Goal: Task Accomplishment & Management: Use online tool/utility

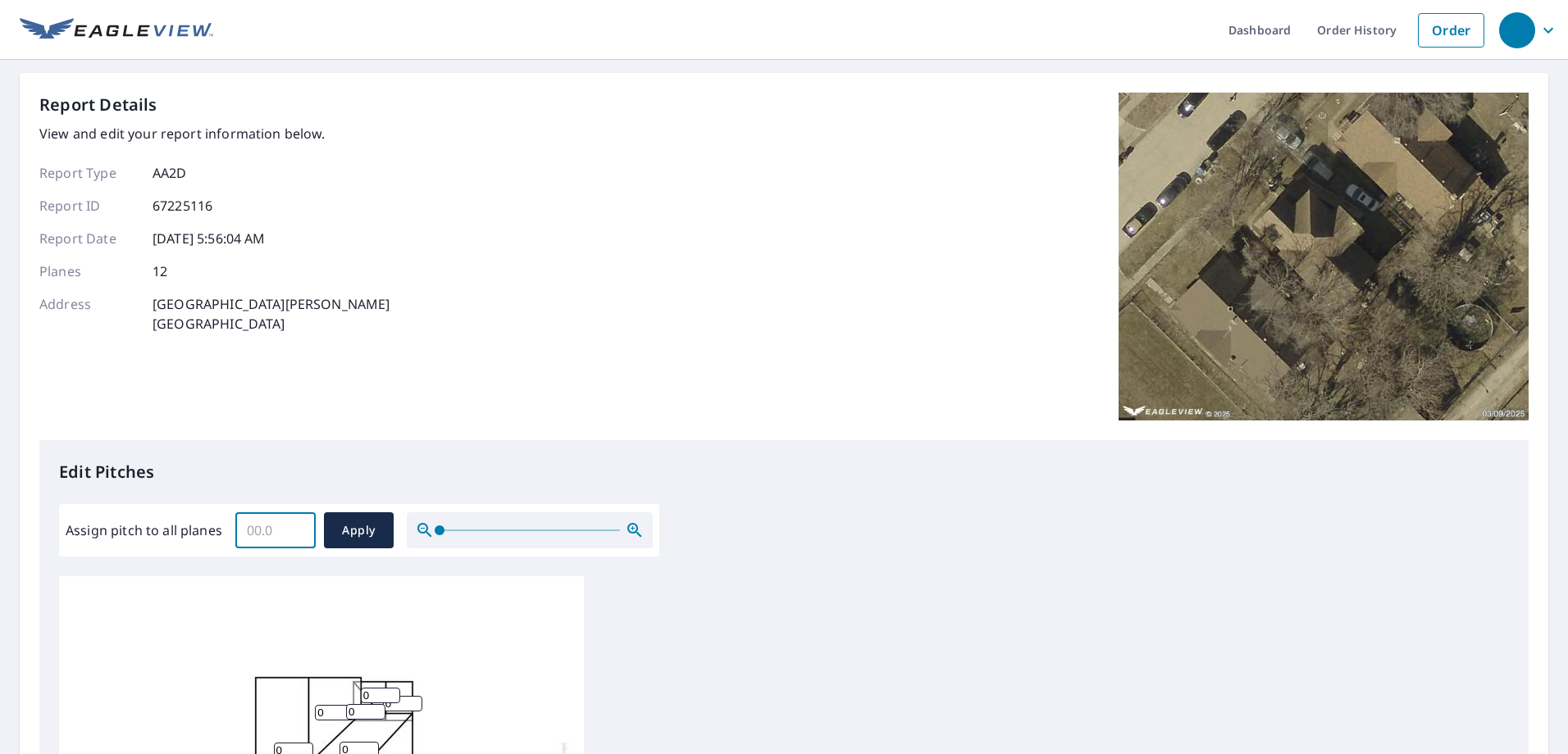
click at [286, 528] on input "Assign pitch to all planes" at bounding box center [275, 530] width 80 height 46
click at [286, 528] on input "12" at bounding box center [275, 530] width 80 height 46
type input "12"
click at [368, 535] on span "Apply" at bounding box center [359, 531] width 44 height 21
type input "12"
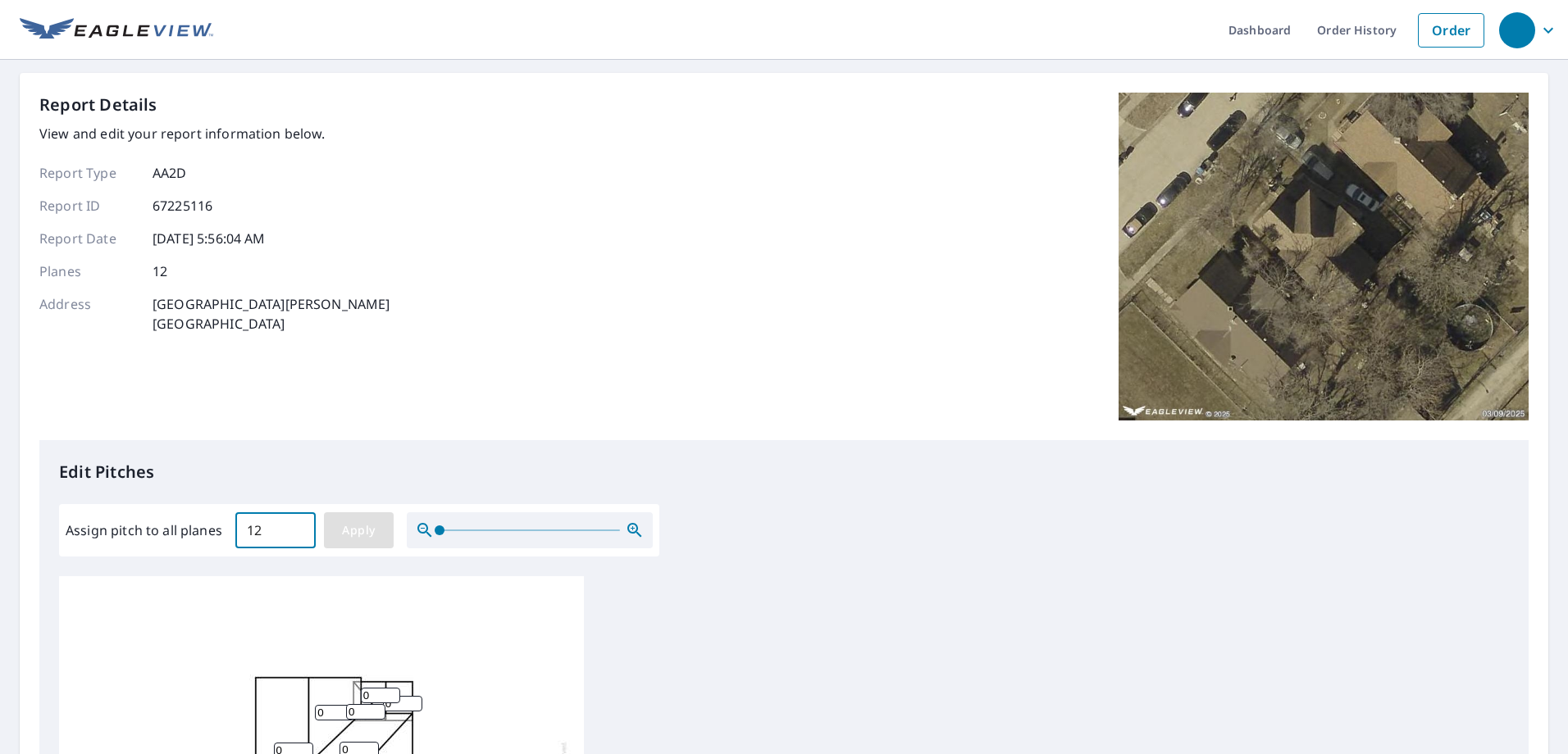
type input "12"
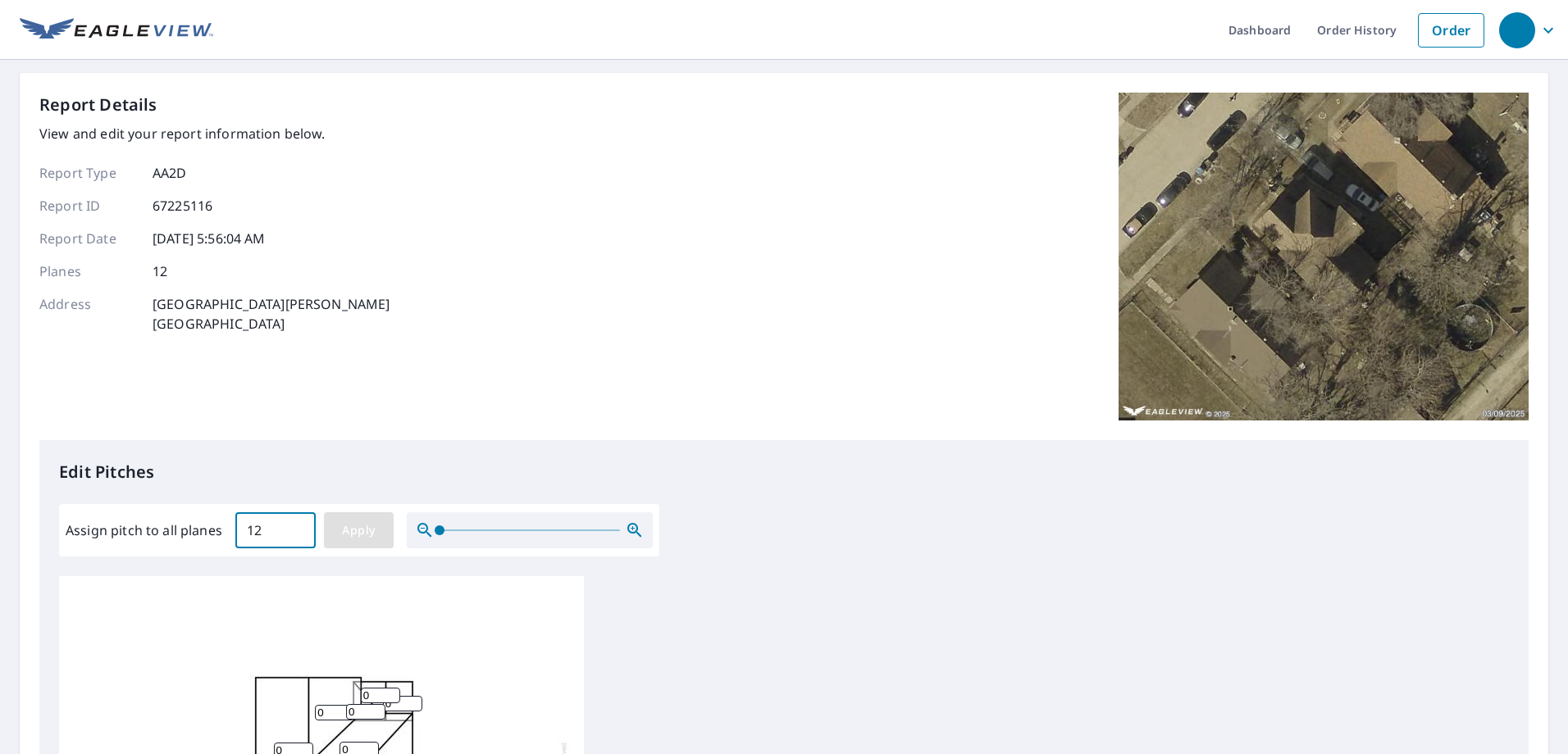
type input "12"
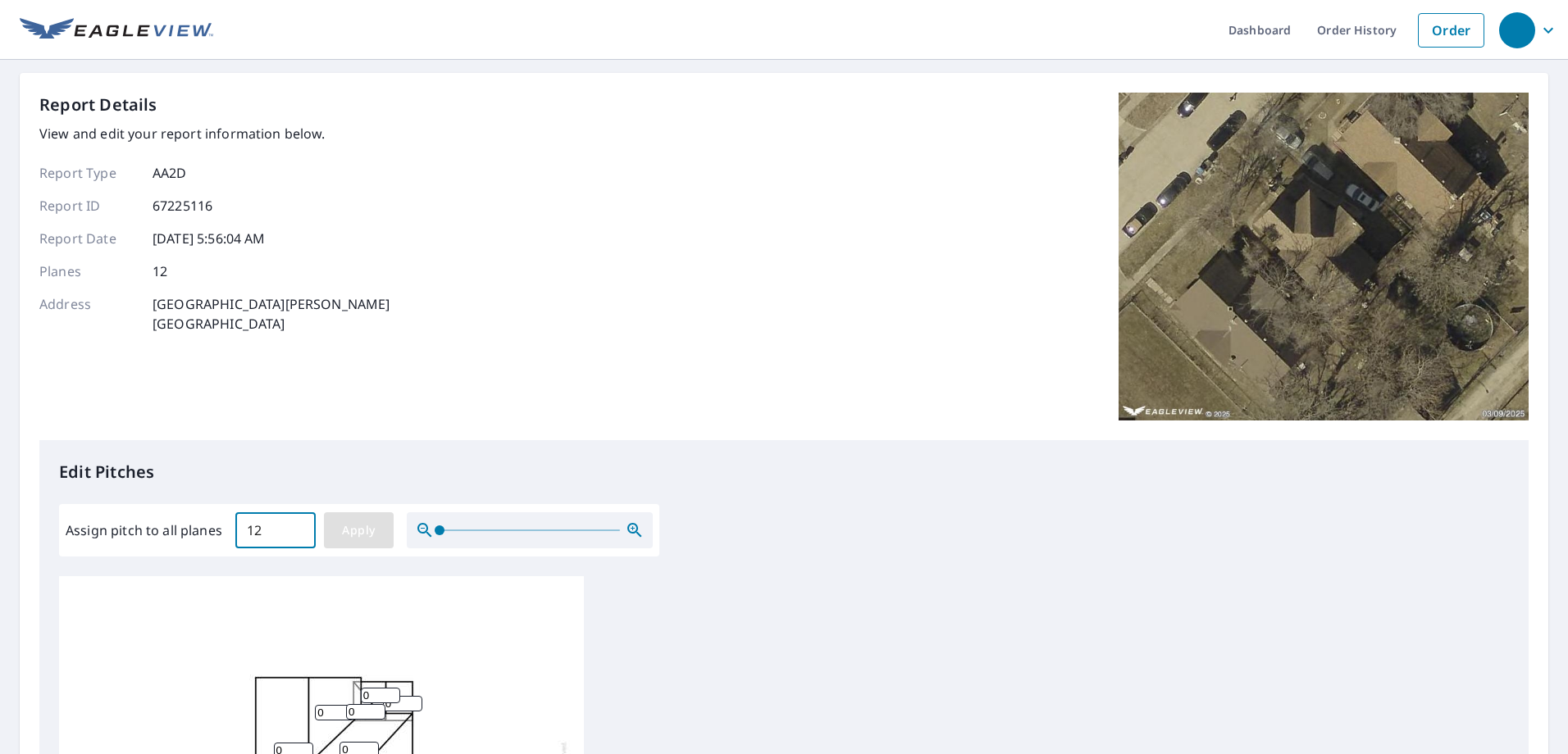
type input "12"
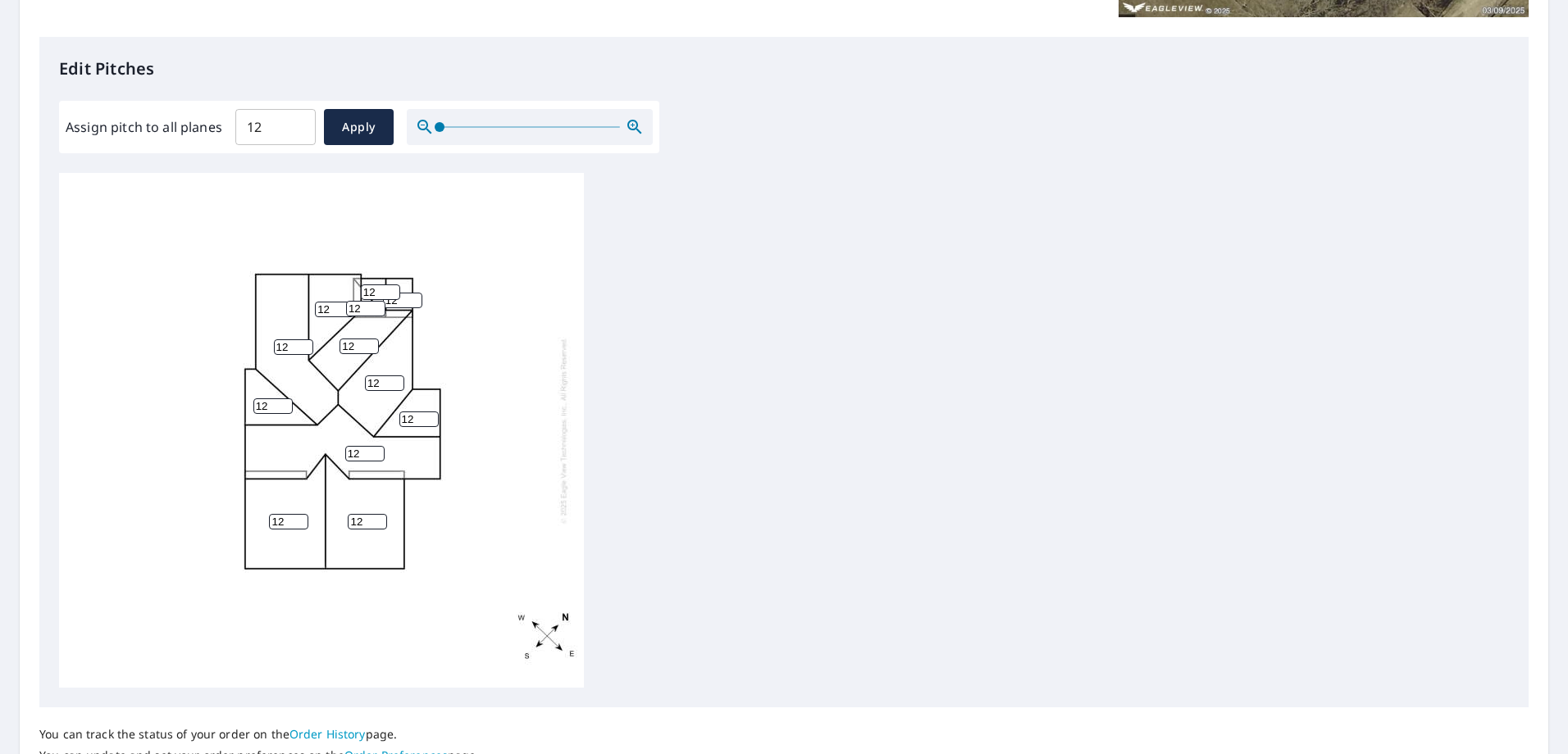
scroll to position [404, 0]
drag, startPoint x: 382, startPoint y: 291, endPoint x: 345, endPoint y: 291, distance: 37.0
click at [345, 291] on div "12 12 12 12 12 12 12 12 12 12 12 12" at bounding box center [321, 429] width 524 height 515
type input "7"
click at [411, 299] on input "13" at bounding box center [402, 300] width 39 height 16
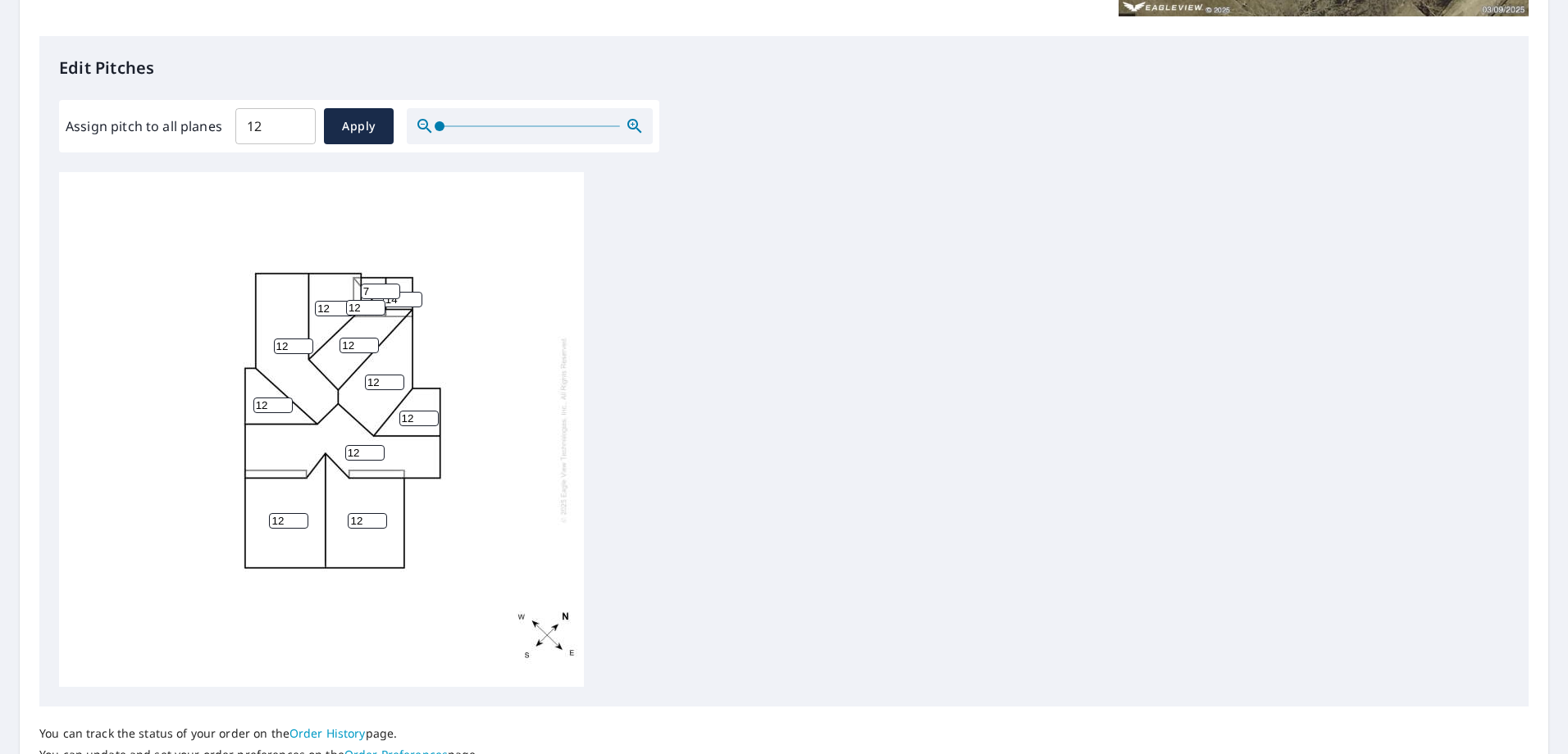
click at [411, 299] on input "14" at bounding box center [402, 300] width 39 height 16
click at [406, 300] on input "14" at bounding box center [402, 300] width 39 height 16
drag, startPoint x: 406, startPoint y: 300, endPoint x: 383, endPoint y: 300, distance: 23.0
click at [383, 300] on div "12 12 12 12 12 12 12 12 12 14 7 12" at bounding box center [321, 429] width 524 height 515
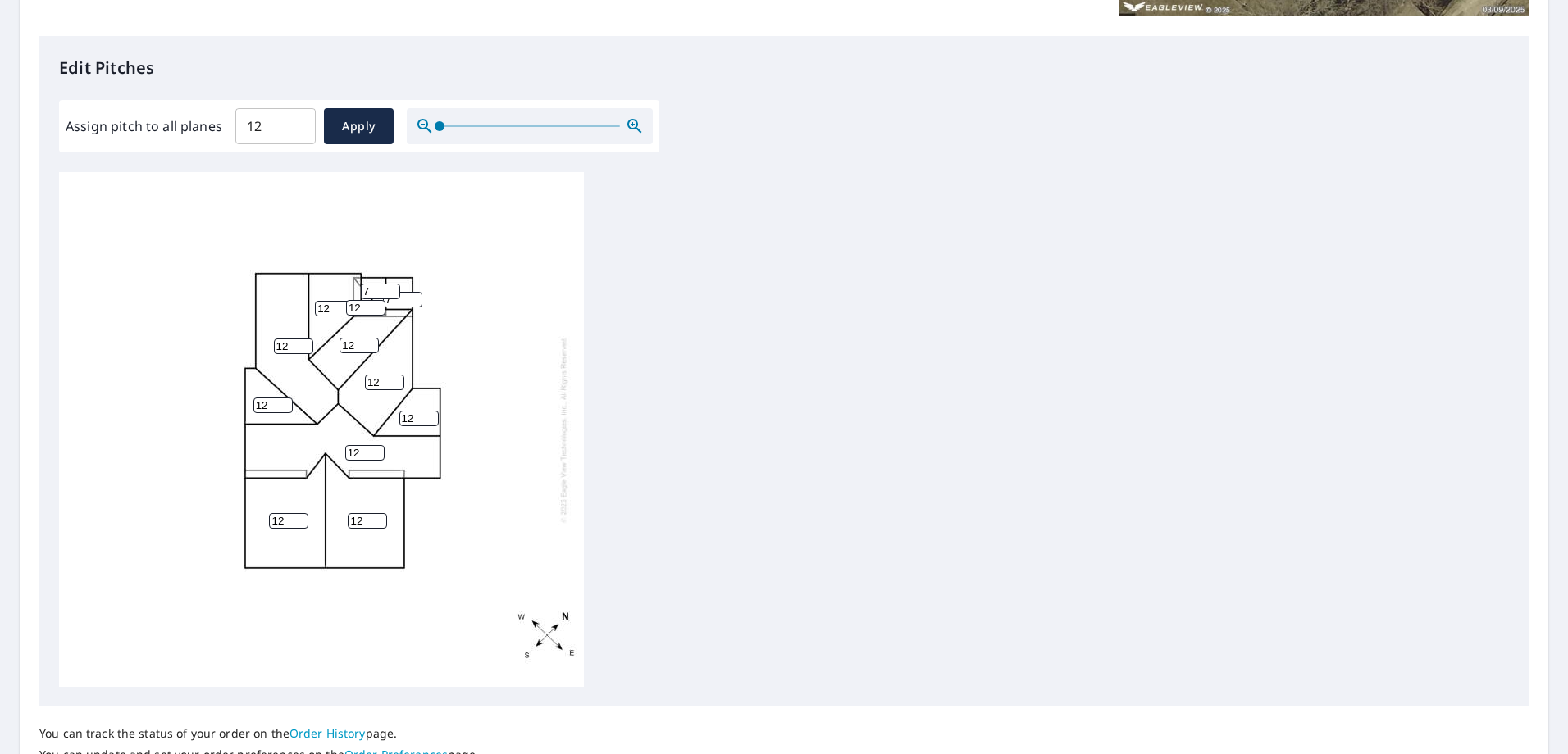
type input "7"
click at [537, 327] on div "12 12 12 12 12 12 12 12 12 7 7 12" at bounding box center [321, 429] width 524 height 515
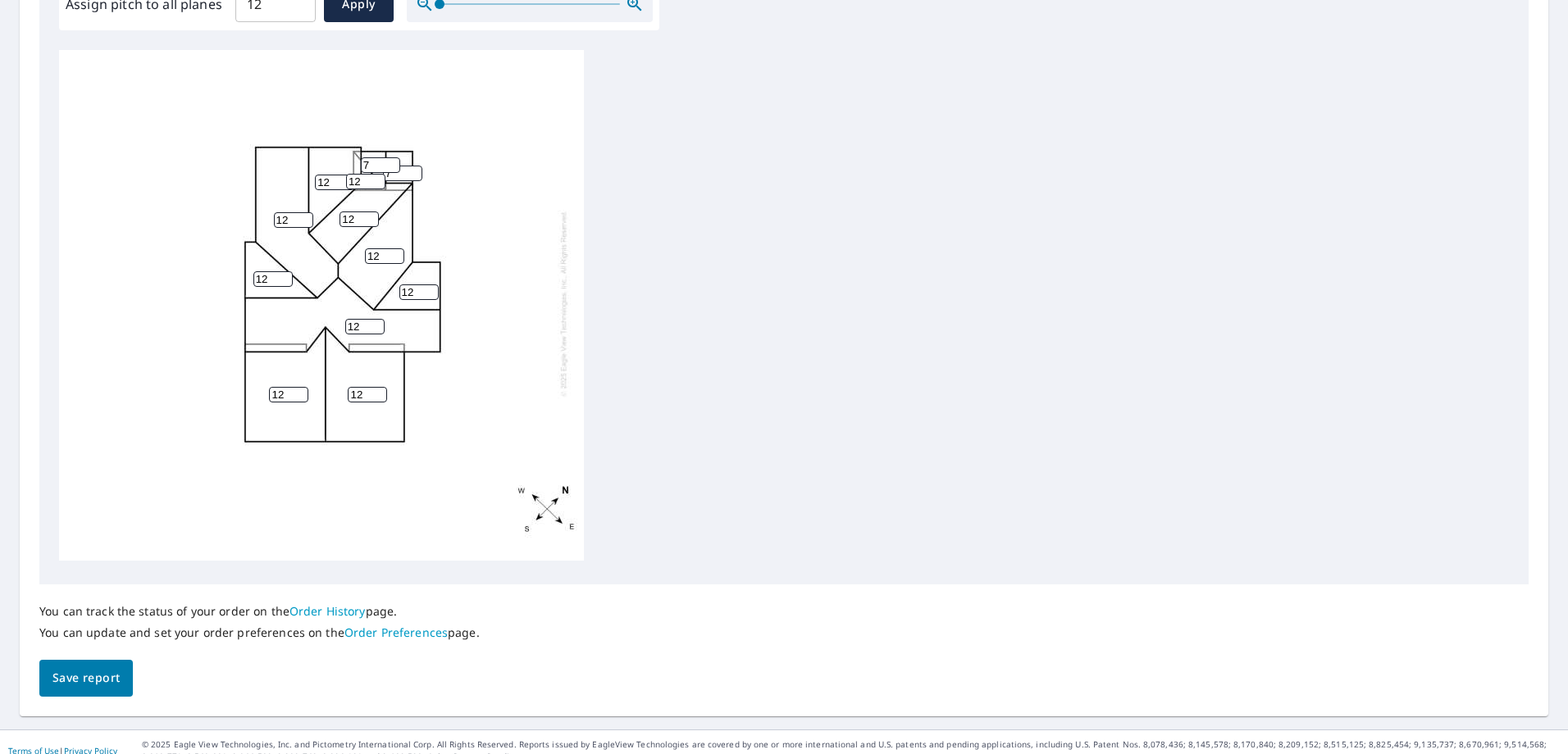
scroll to position [529, 0]
click at [105, 666] on span "Save report" at bounding box center [85, 675] width 67 height 21
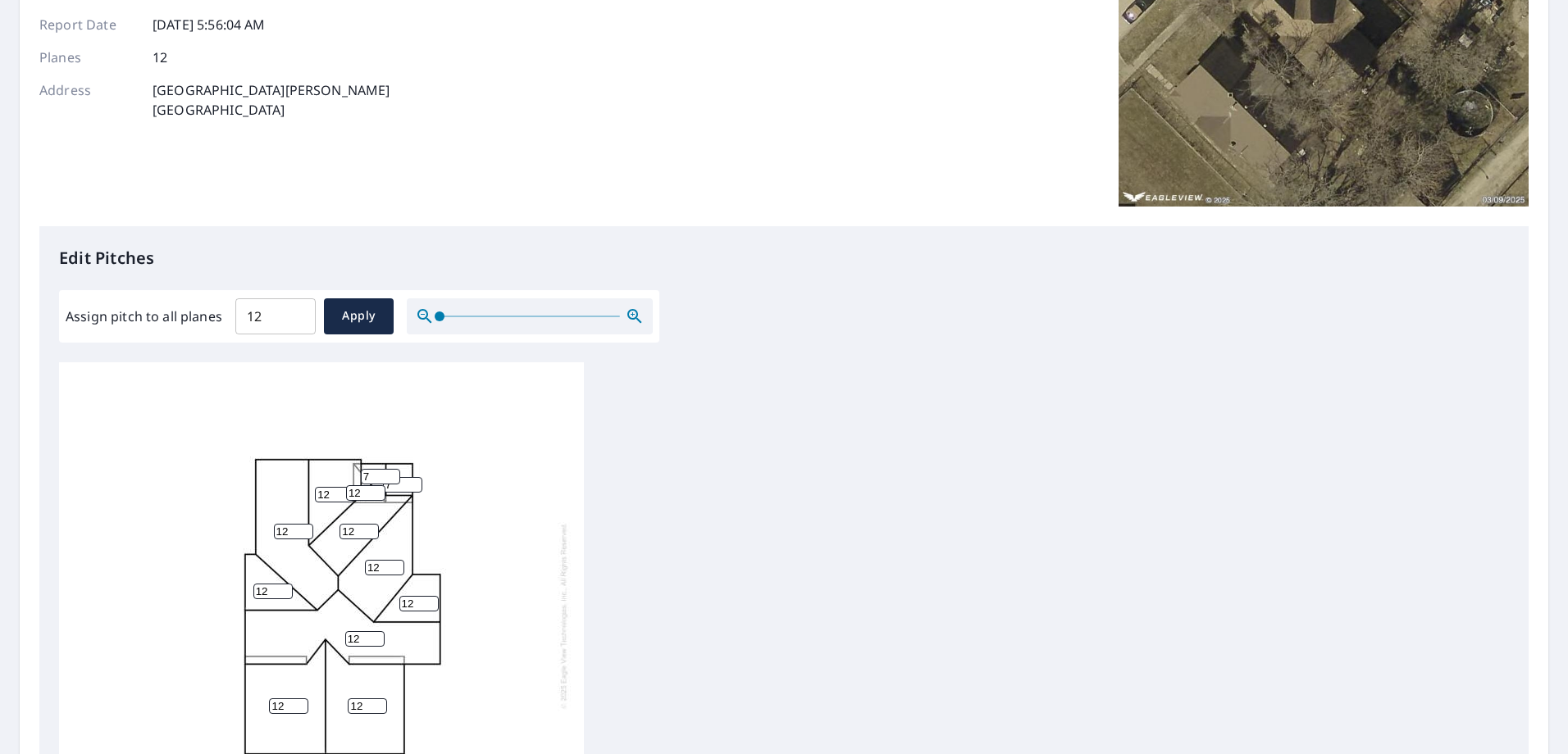
scroll to position [0, 0]
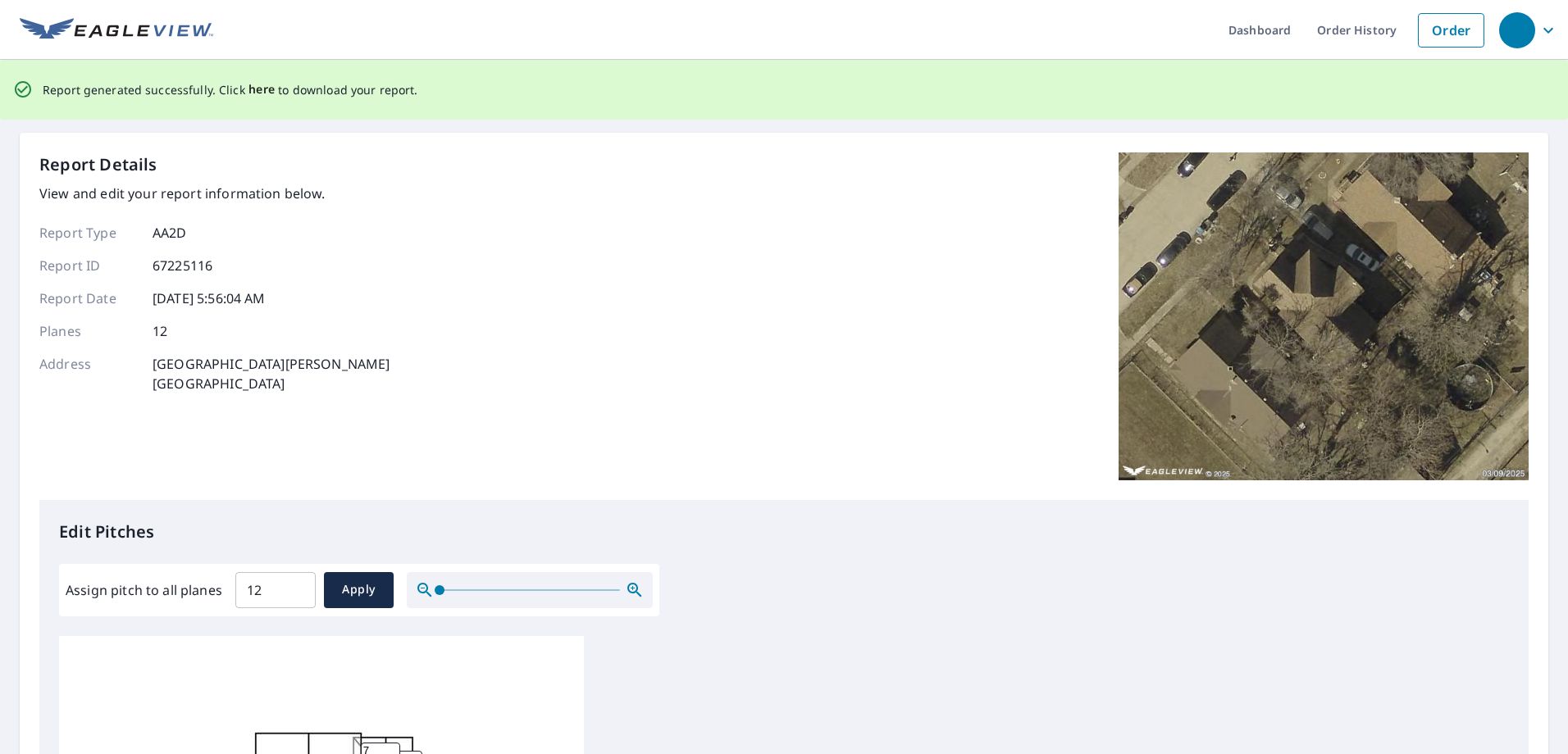
click at [257, 91] on span "here" at bounding box center [261, 90] width 27 height 21
